Goal: Communication & Community: Ask a question

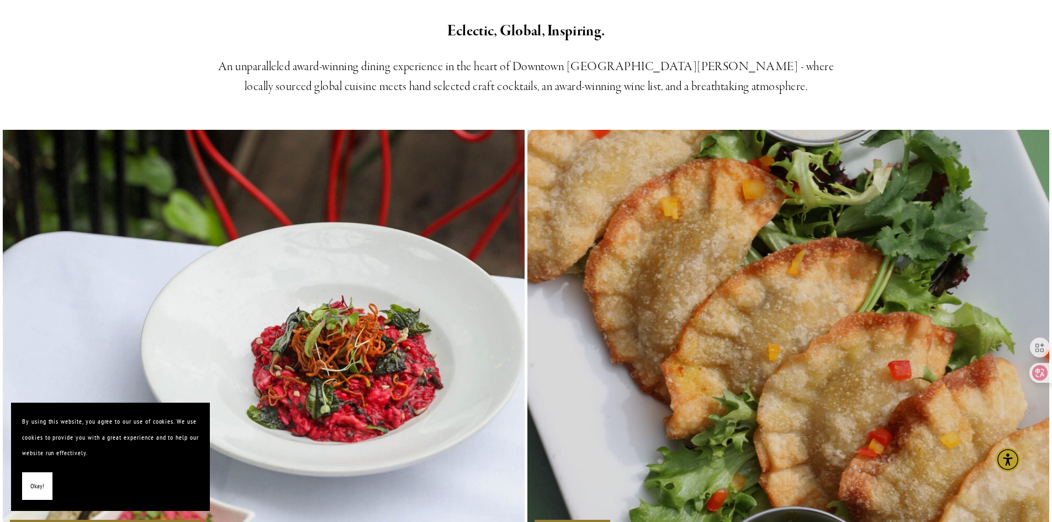
scroll to position [718, 0]
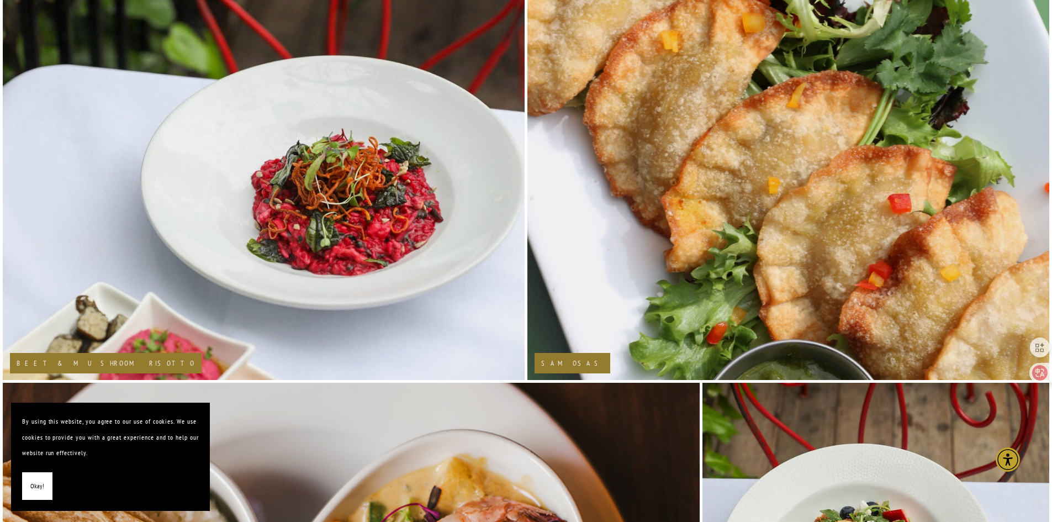
click at [21, 484] on section "By using this website, you agree to our use of cookies. We use cookies to provi…" at bounding box center [110, 456] width 199 height 108
click at [30, 479] on span "Okay!" at bounding box center [37, 486] width 14 height 16
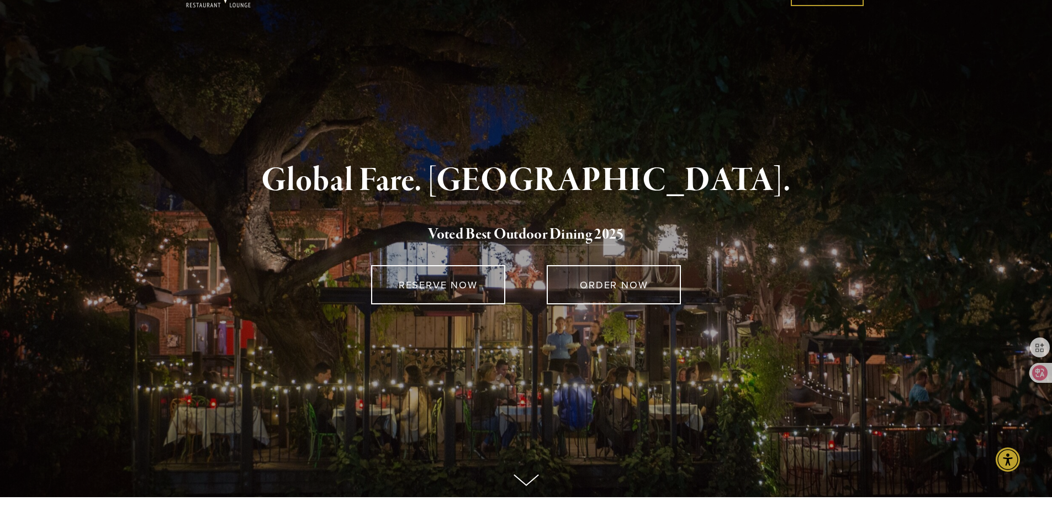
scroll to position [0, 0]
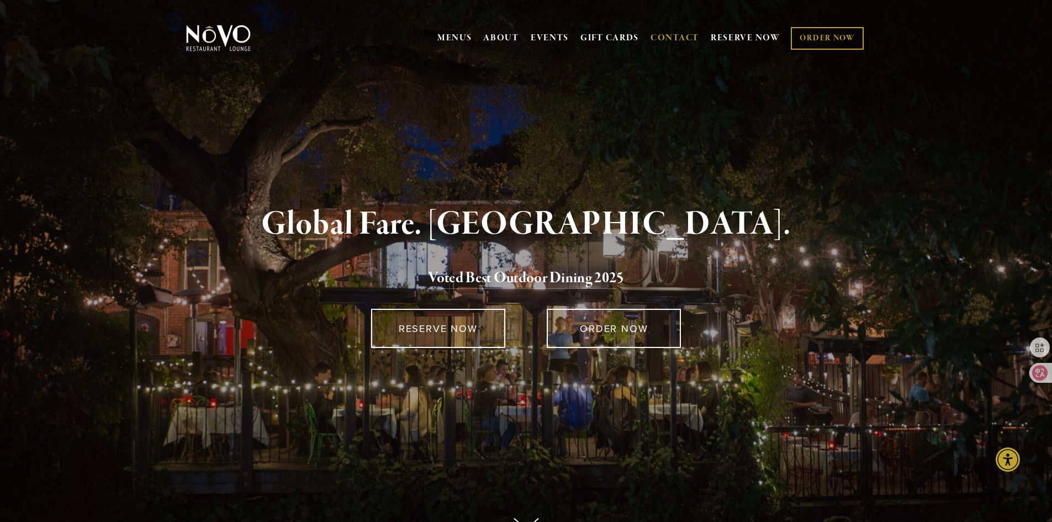
click at [675, 34] on link "CONTACT" at bounding box center [674, 38] width 49 height 21
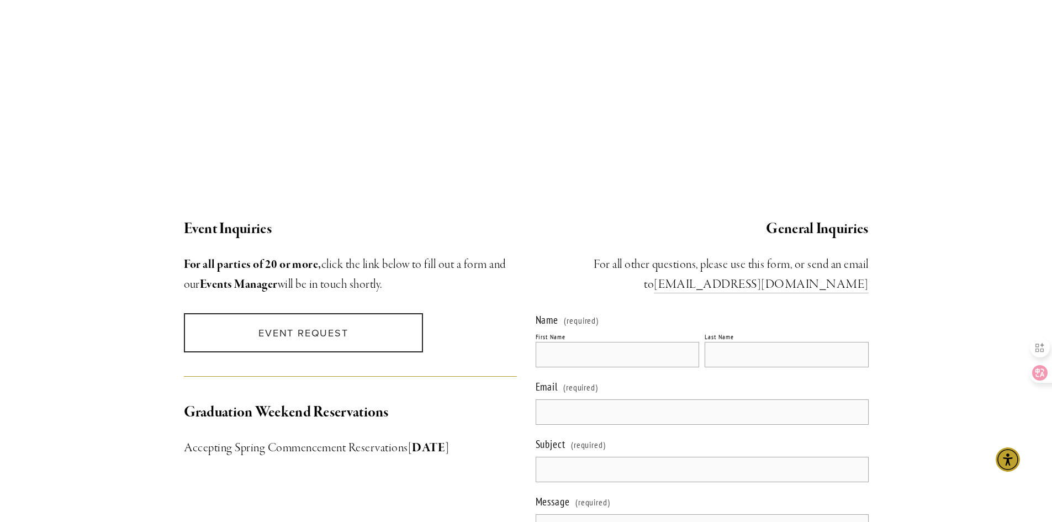
scroll to position [994, 0]
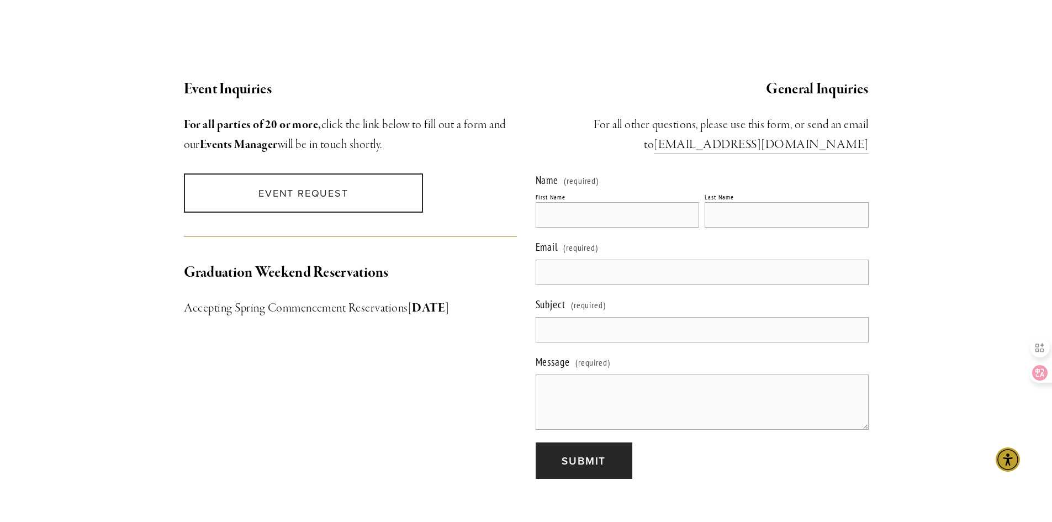
click at [568, 202] on input "First Name" at bounding box center [617, 214] width 164 height 25
type input "[PERSON_NAME]"
click at [734, 202] on input "Last Name" at bounding box center [786, 214] width 164 height 25
type input "Hu"
click at [589, 259] on input "Email (required)" at bounding box center [701, 271] width 333 height 25
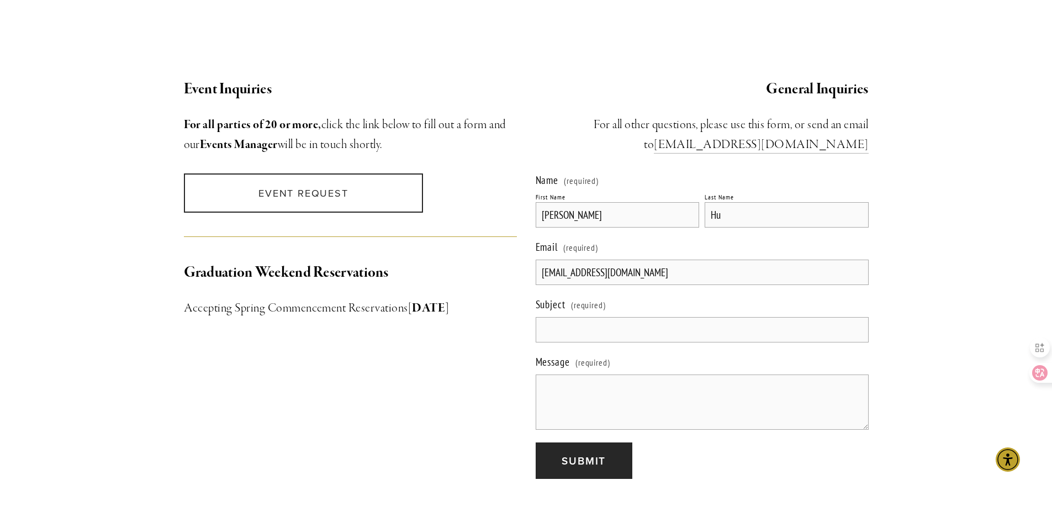
type input "estherying@dongyutableware.com"
click at [597, 323] on input "Subject (required)" at bounding box center [701, 329] width 333 height 25
type input "dinnerware"
click at [613, 374] on textarea "Message (required)" at bounding box center [701, 401] width 333 height 55
paste textarea "http://novorestaurant.com/"
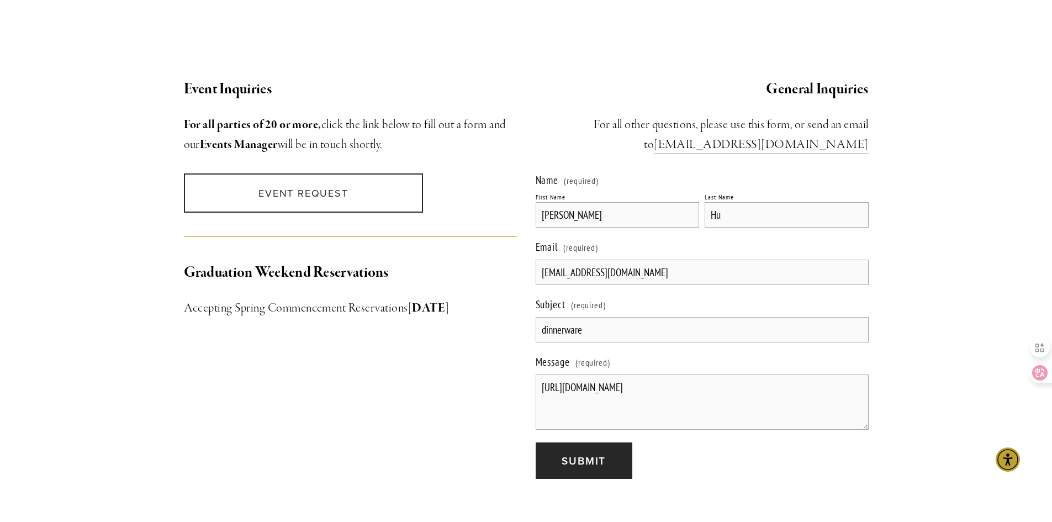
drag, startPoint x: 924, startPoint y: 210, endPoint x: 904, endPoint y: 224, distance: 24.2
drag, startPoint x: 632, startPoint y: 371, endPoint x: 439, endPoint y: 371, distance: 193.2
click at [439, 371] on div "Event Inquiries For all parties of 20 or more, click the link below to fill out…" at bounding box center [525, 278] width 703 height 420
paste textarea "Dear friend, Have a nice day, this is Josie from Hunan Dongyu Technology Co., L…"
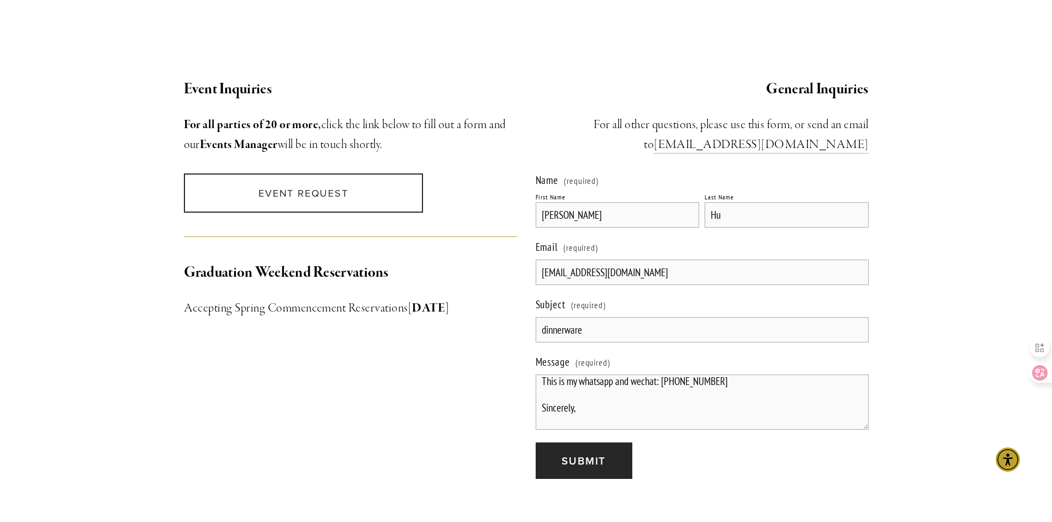
scroll to position [136, 0]
click at [771, 380] on textarea "Dear friend, Have a nice day, this is Josie from Hunan Dongyu Technology Co., L…" at bounding box center [701, 401] width 333 height 55
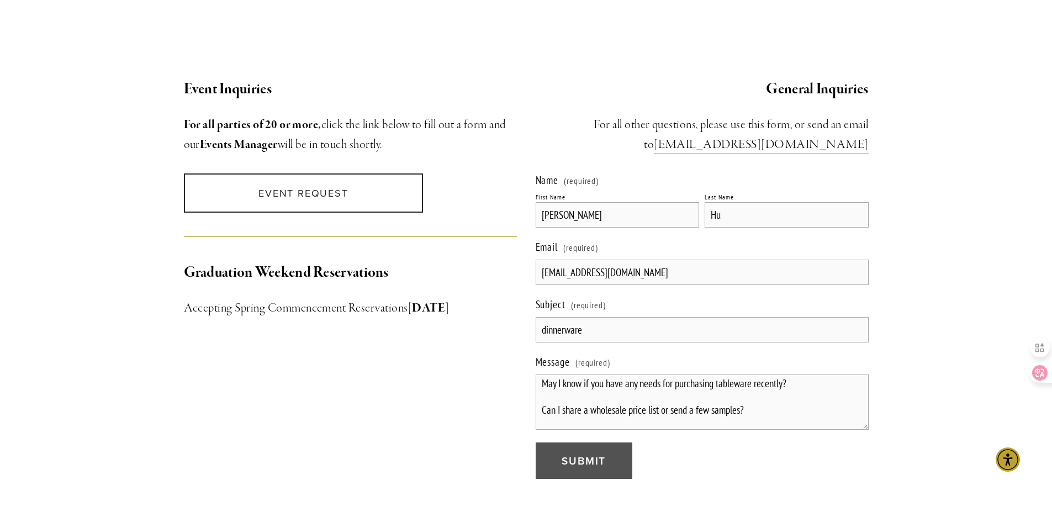
type textarea "Dear friend, Have a nice day, this is Josie from Hunan Dongyu Technology Co., L…"
click at [591, 453] on span "Submit" at bounding box center [583, 460] width 44 height 15
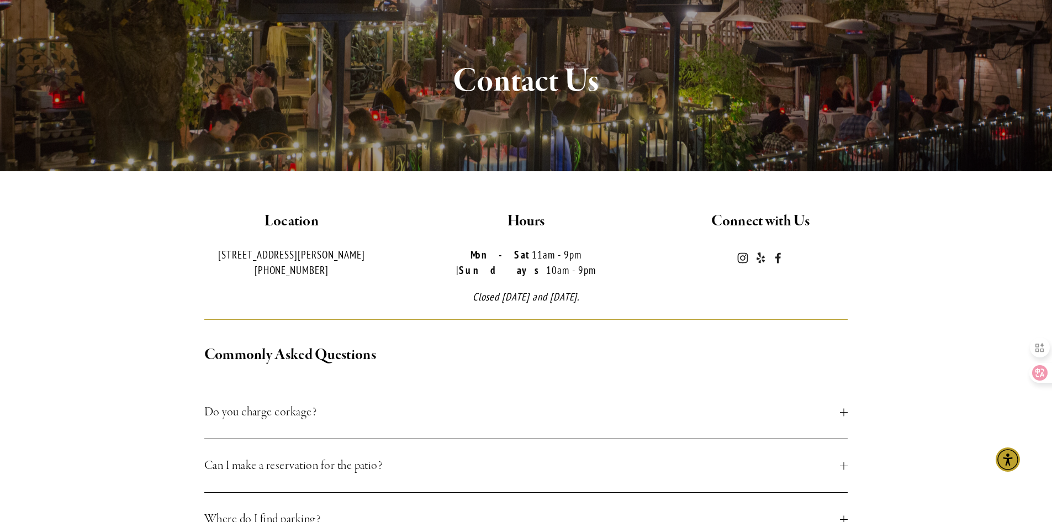
scroll to position [0, 0]
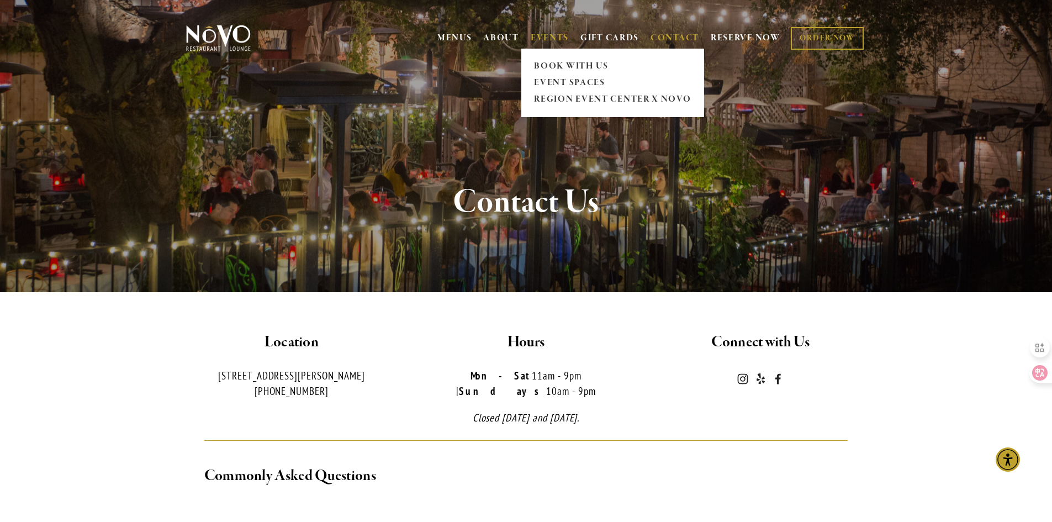
click at [539, 36] on link "EVENTS" at bounding box center [549, 38] width 38 height 11
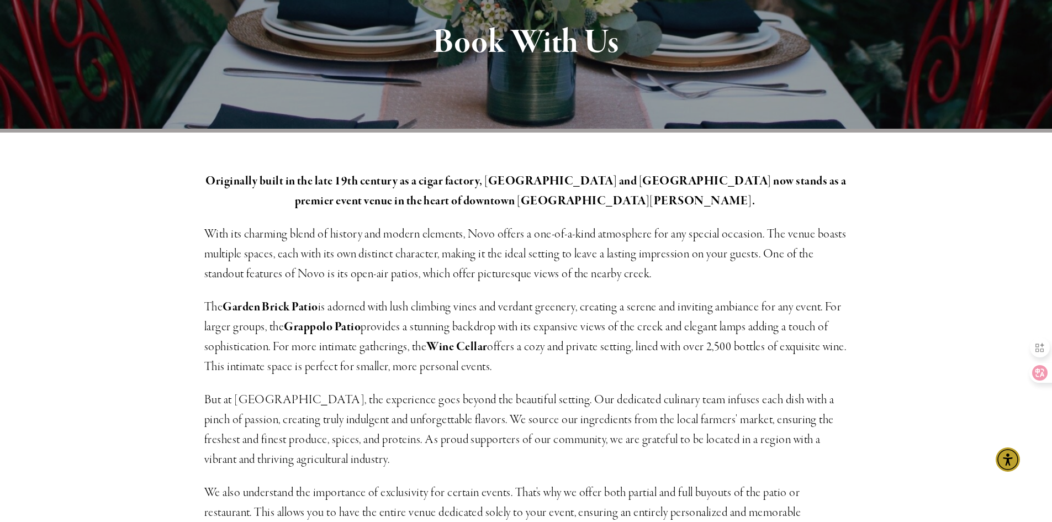
scroll to position [166, 0]
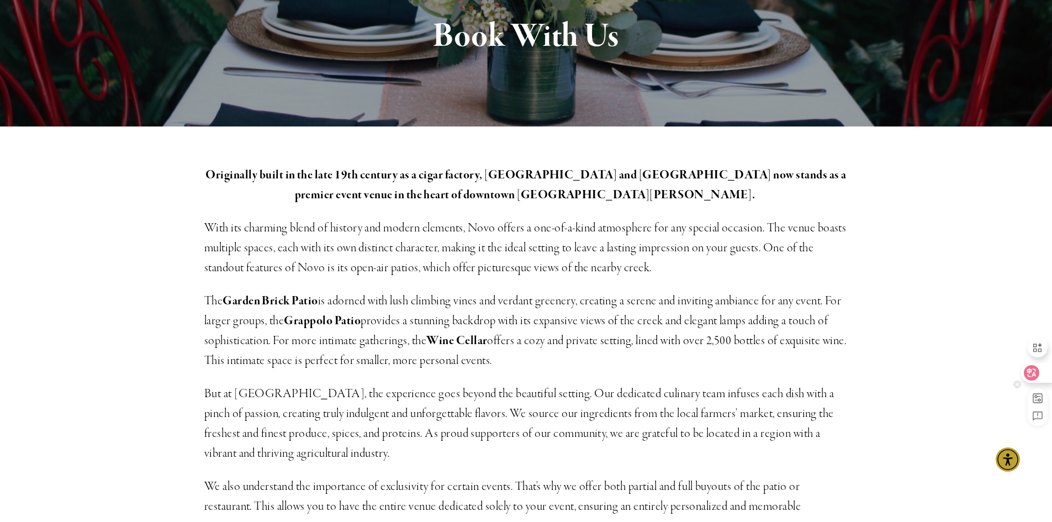
click at [1043, 375] on div at bounding box center [1036, 373] width 30 height 20
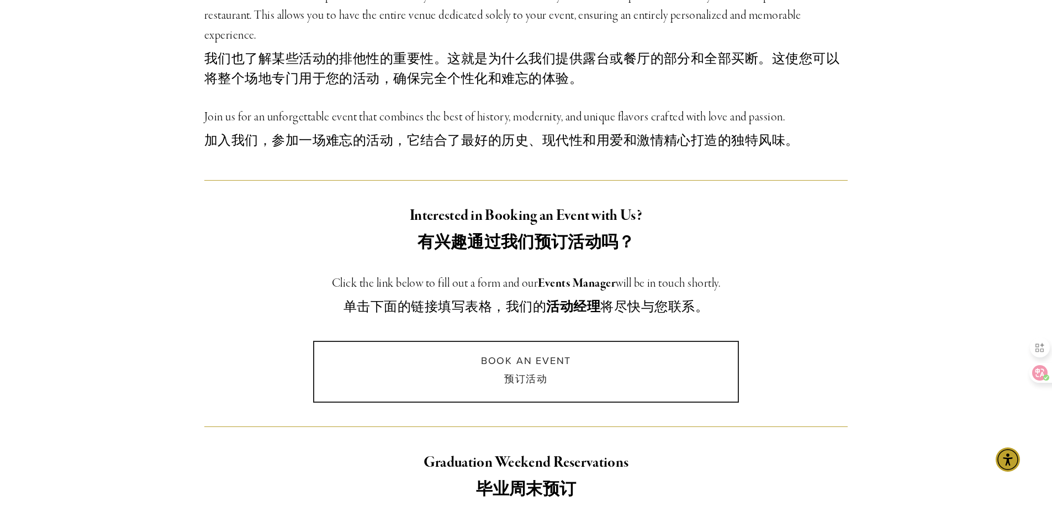
scroll to position [1049, 0]
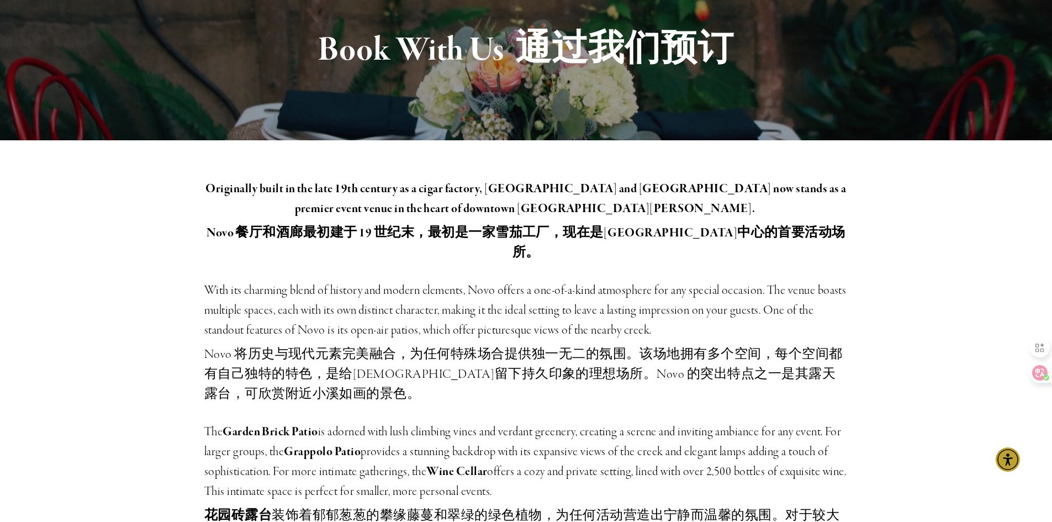
scroll to position [0, 0]
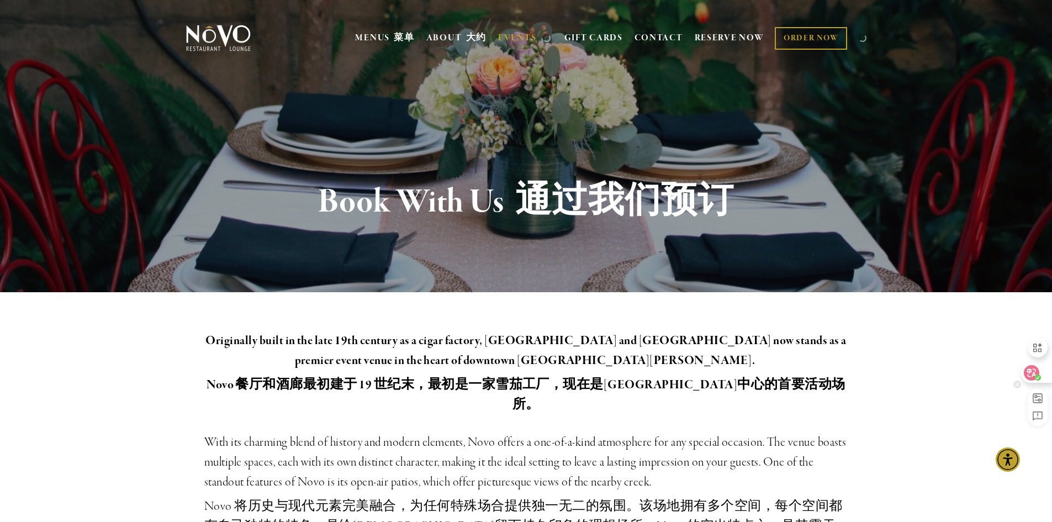
click at [1043, 379] on div at bounding box center [1036, 373] width 30 height 20
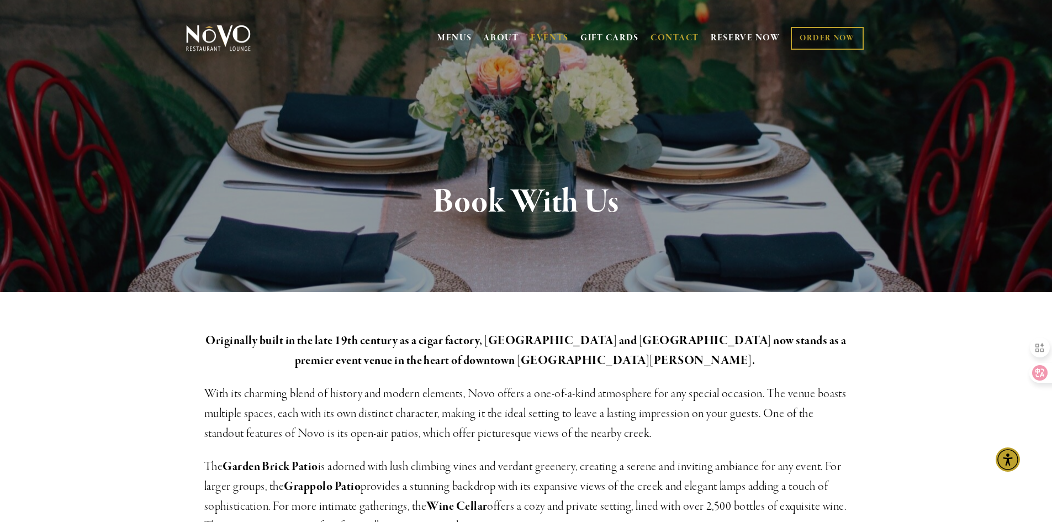
click at [677, 34] on link "CONTACT" at bounding box center [674, 38] width 49 height 21
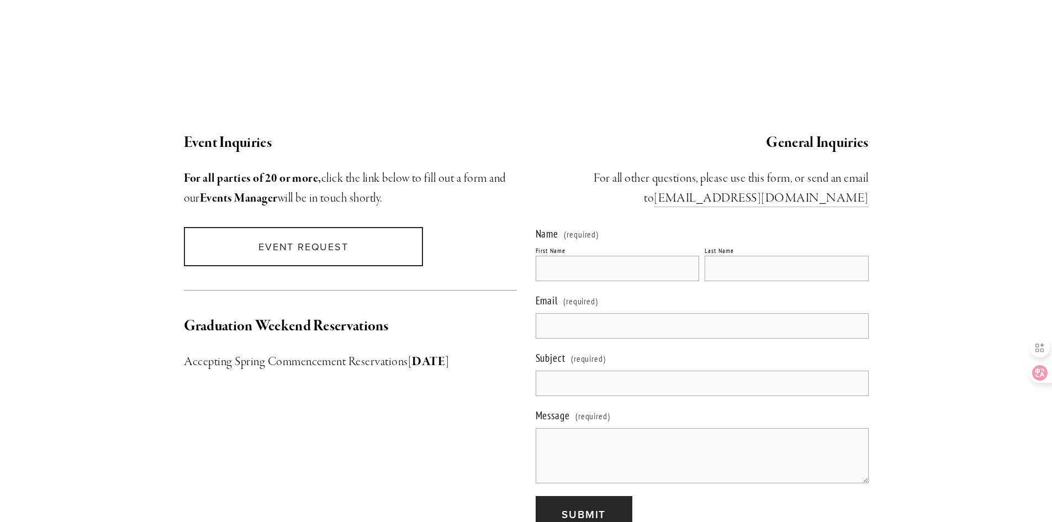
scroll to position [1049, 0]
